Goal: Transaction & Acquisition: Purchase product/service

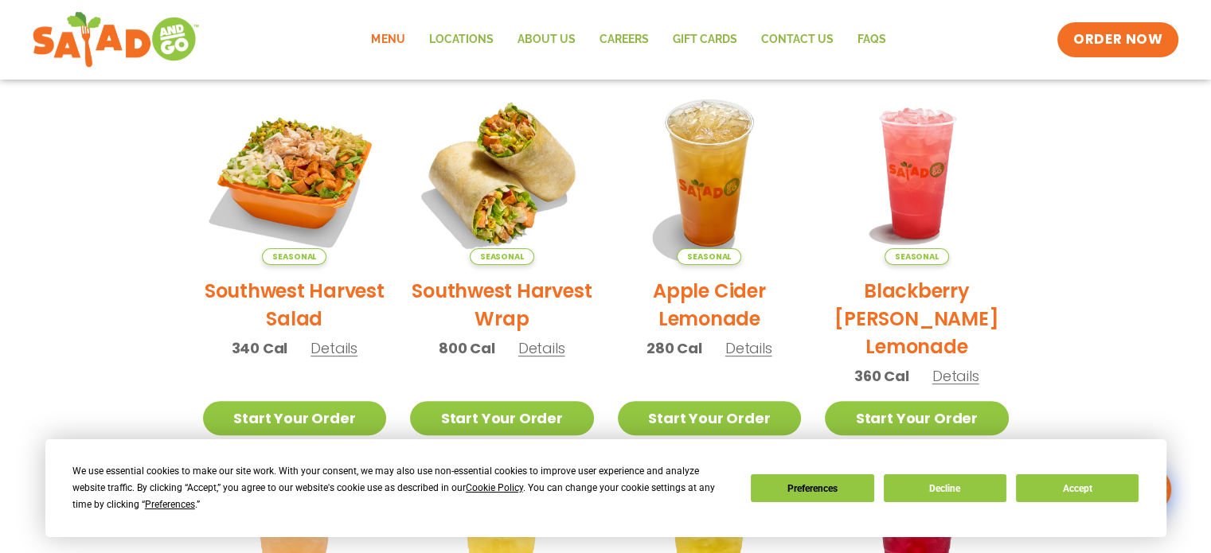
scroll to position [392, 0]
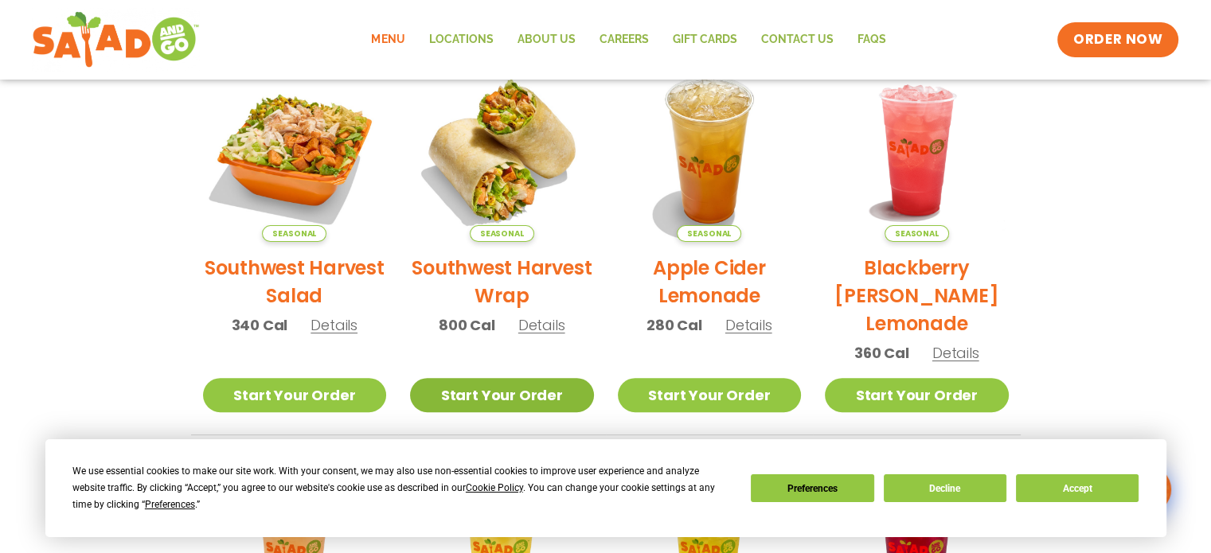
click at [482, 395] on link "Start Your Order" at bounding box center [502, 395] width 184 height 34
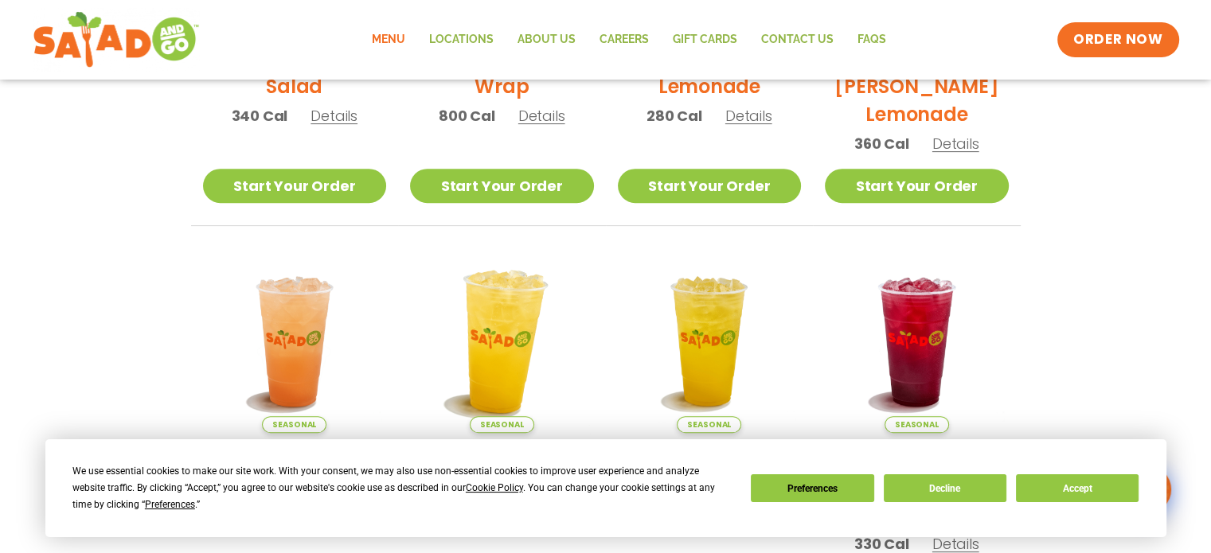
scroll to position [600, 0]
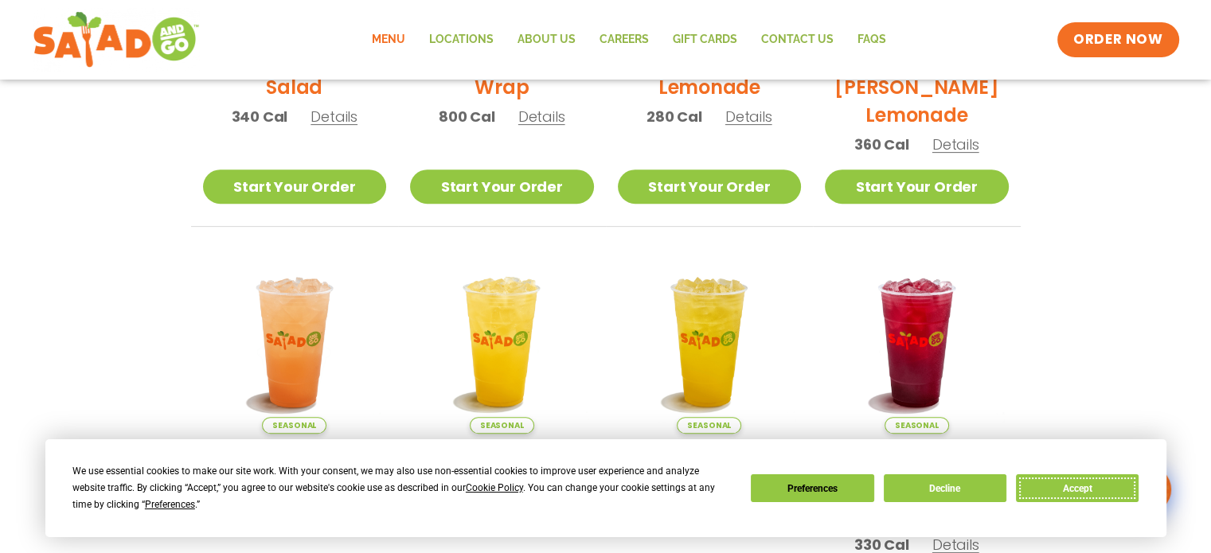
click at [1093, 488] on button "Accept" at bounding box center [1077, 488] width 123 height 28
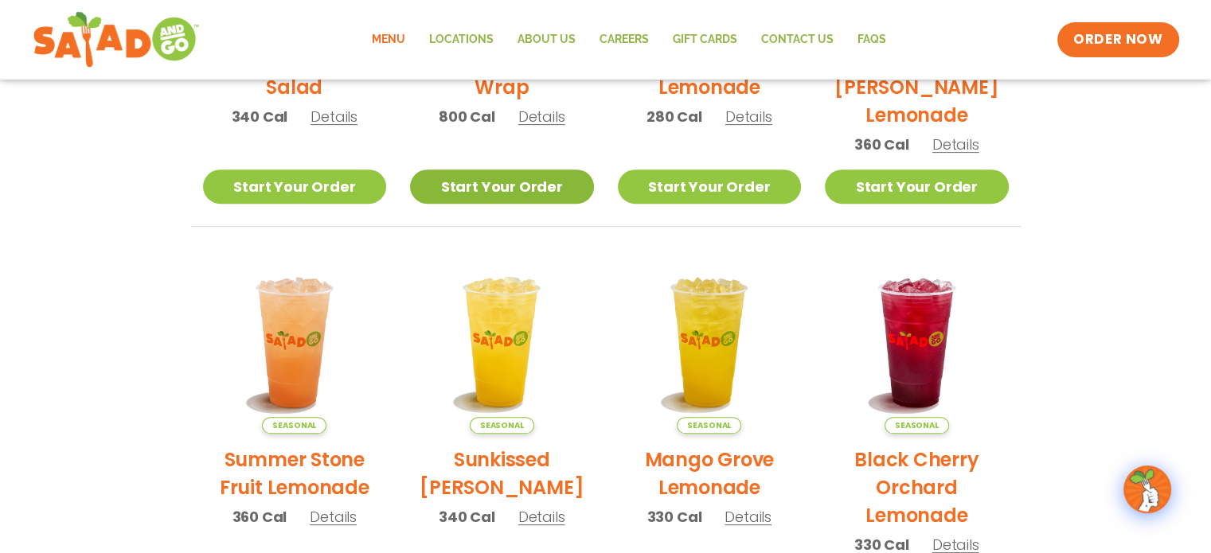
click at [449, 185] on link "Start Your Order" at bounding box center [502, 187] width 184 height 34
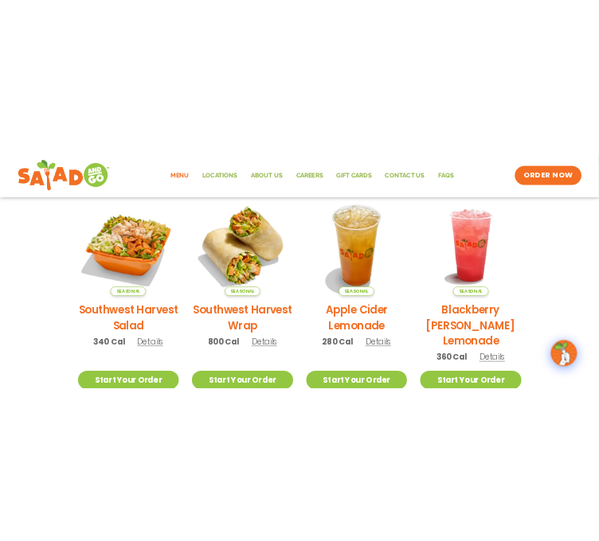
scroll to position [428, 0]
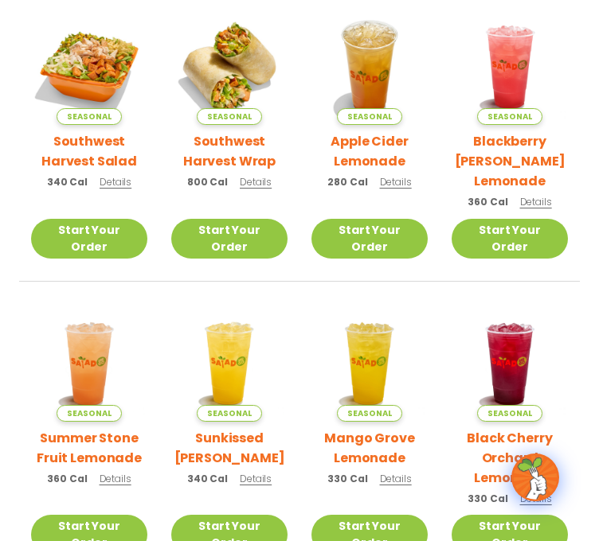
click at [236, 171] on h2 "Southwest Harvest Wrap" at bounding box center [229, 151] width 116 height 40
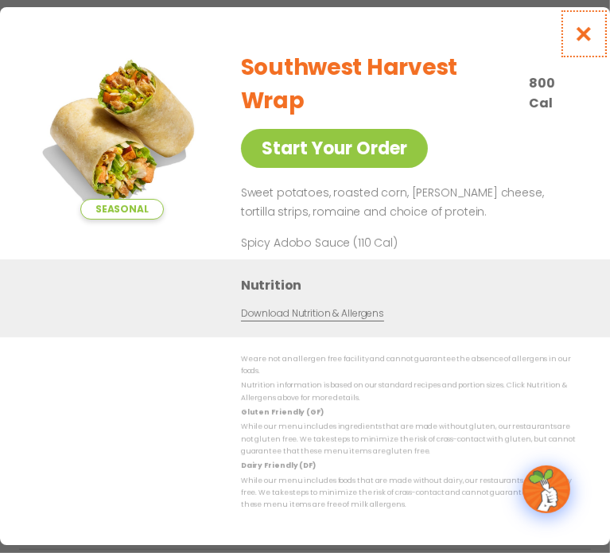
click at [592, 42] on icon "Close modal" at bounding box center [585, 33] width 20 height 17
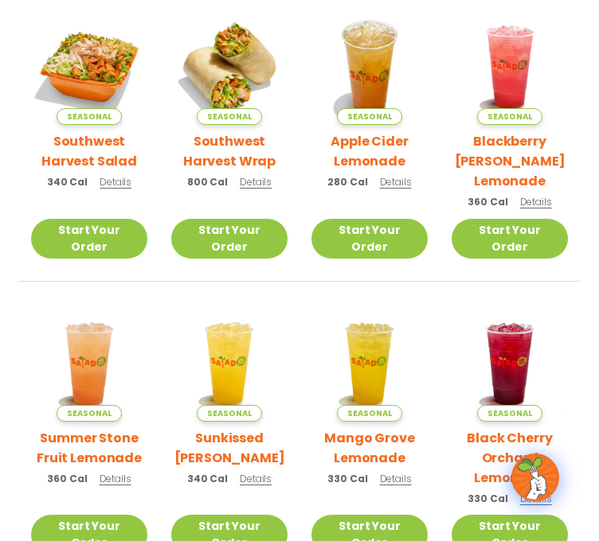
click at [0, 0] on link "ORDER NOW" at bounding box center [0, 0] width 0 height 0
